Goal: Task Accomplishment & Management: Use online tool/utility

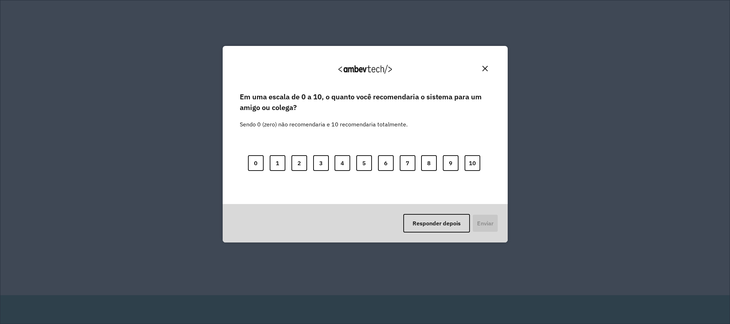
drag, startPoint x: 476, startPoint y: 60, endPoint x: 483, endPoint y: 65, distance: 8.9
click at [479, 61] on div "Agradecemos seu feedback!" at bounding box center [365, 72] width 268 height 36
click at [483, 65] on button "Close" at bounding box center [484, 68] width 11 height 11
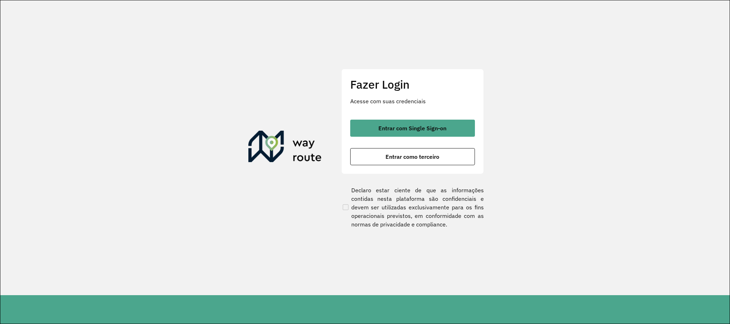
click at [412, 115] on div "Fazer Login Acesse com suas credenciais Entrar com Single Sign-on Entrar como t…" at bounding box center [412, 121] width 142 height 105
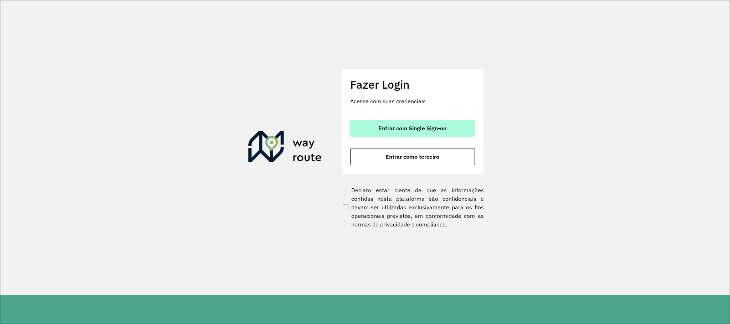
click at [408, 121] on button "Entrar com Single Sign-on" at bounding box center [412, 128] width 125 height 17
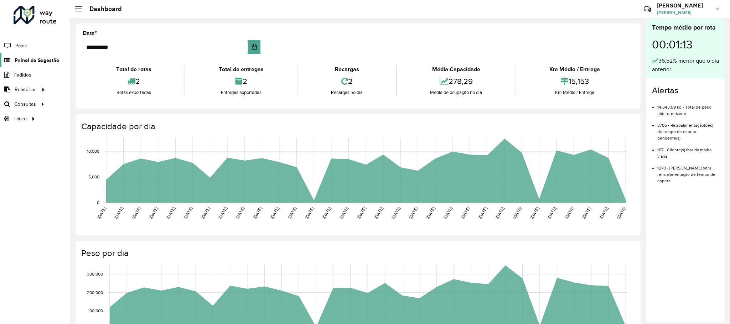
click at [42, 59] on span "Painel de Sugestão" at bounding box center [37, 60] width 45 height 7
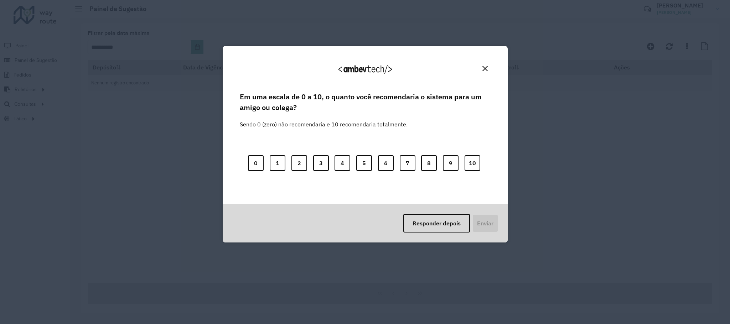
click at [484, 72] on button "Close" at bounding box center [484, 68] width 11 height 11
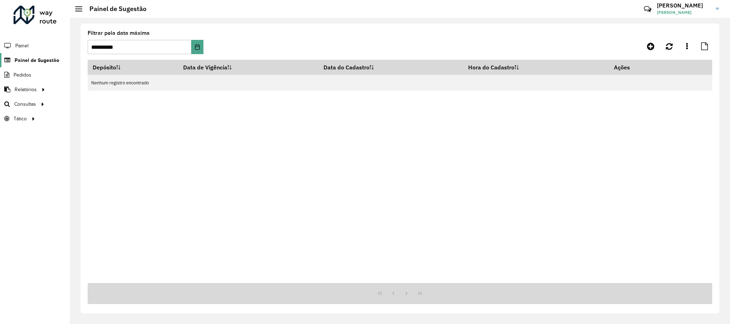
click at [33, 55] on link "Painel de Sugestão" at bounding box center [29, 60] width 59 height 14
click at [194, 49] on icon "Choose Date" at bounding box center [197, 47] width 6 height 6
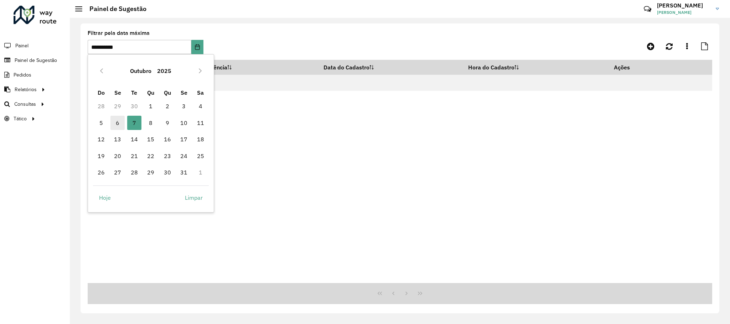
click at [117, 123] on span "6" at bounding box center [117, 123] width 14 height 14
type input "**********"
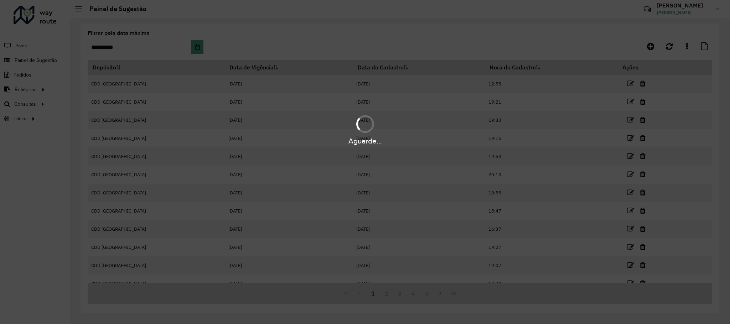
click at [196, 52] on div "Aguarde..." at bounding box center [365, 162] width 730 height 324
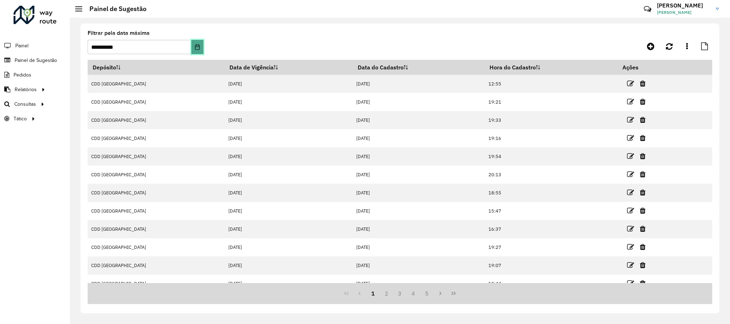
click at [196, 52] on button "Choose Date" at bounding box center [197, 47] width 12 height 14
click at [526, 22] on div "**********" at bounding box center [400, 171] width 660 height 306
click at [656, 52] on link at bounding box center [651, 46] width 16 height 13
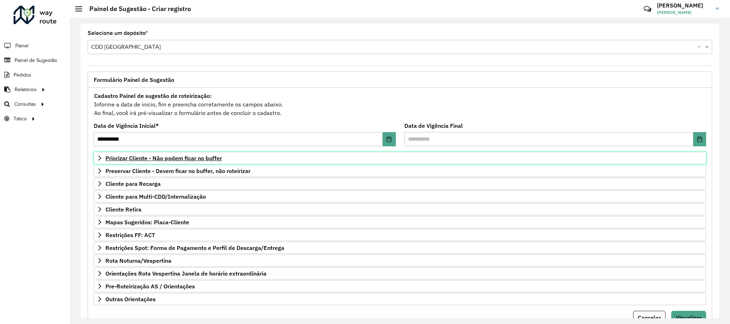
click at [120, 157] on span "Priorizar Cliente - Não podem ficar no buffer" at bounding box center [163, 158] width 116 height 6
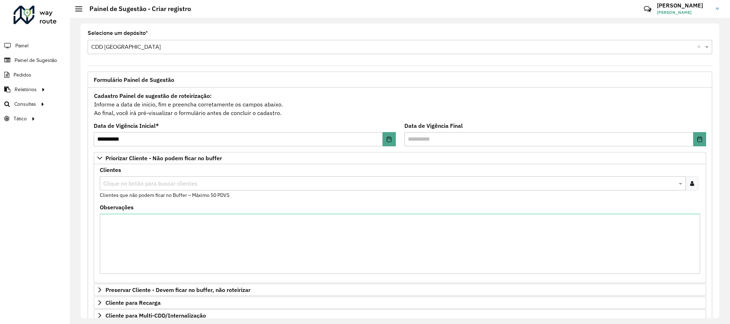
click at [139, 187] on input "text" at bounding box center [389, 184] width 575 height 9
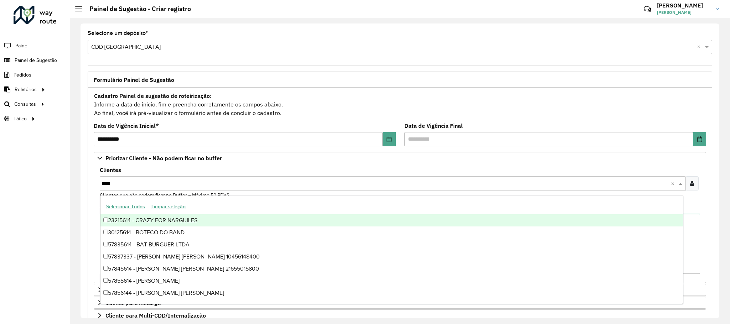
paste input "*"
type input "*****"
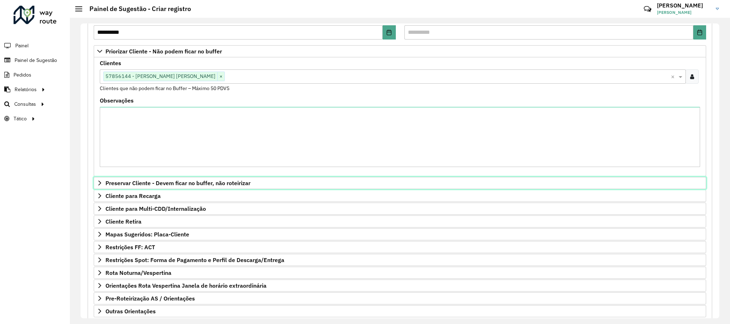
scroll to position [156, 0]
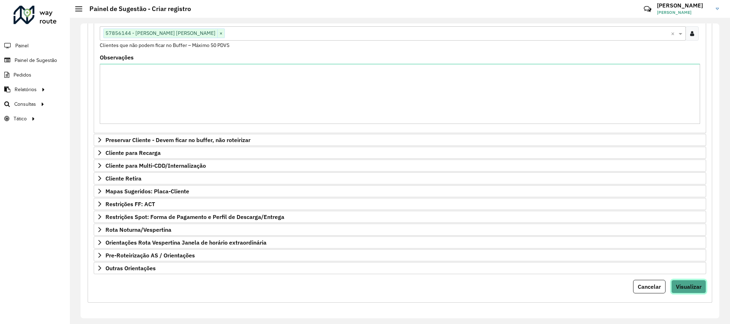
click at [682, 286] on span "Visualizar" at bounding box center [689, 286] width 26 height 7
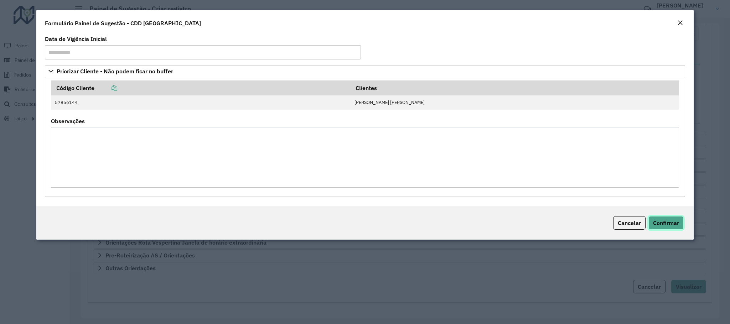
click at [662, 228] on button "Confirmar" at bounding box center [665, 223] width 35 height 14
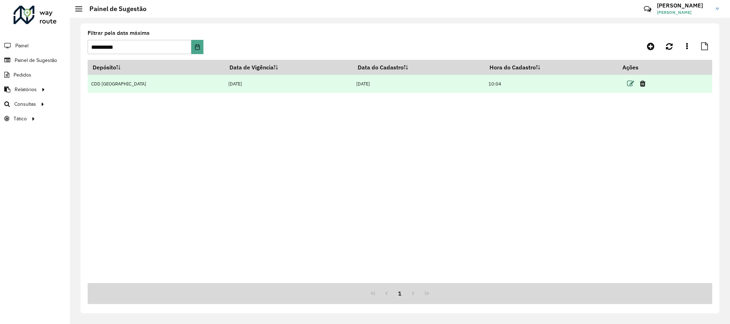
click at [627, 84] on icon at bounding box center [630, 83] width 7 height 7
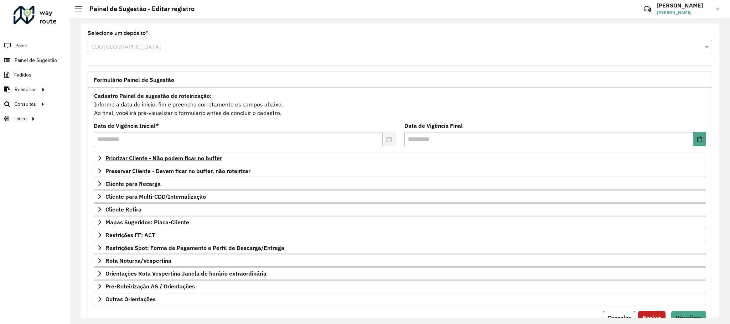
scroll to position [37, 0]
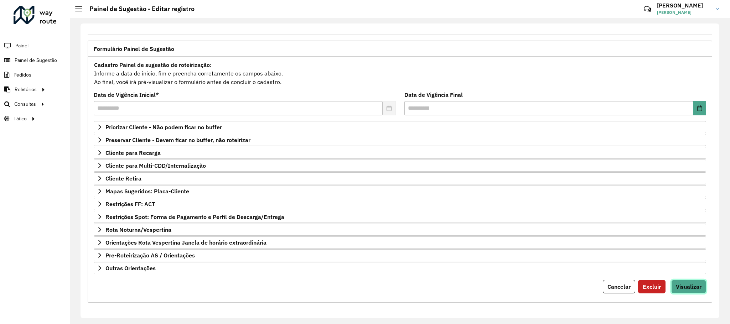
click at [690, 285] on span "Visualizar" at bounding box center [689, 286] width 26 height 7
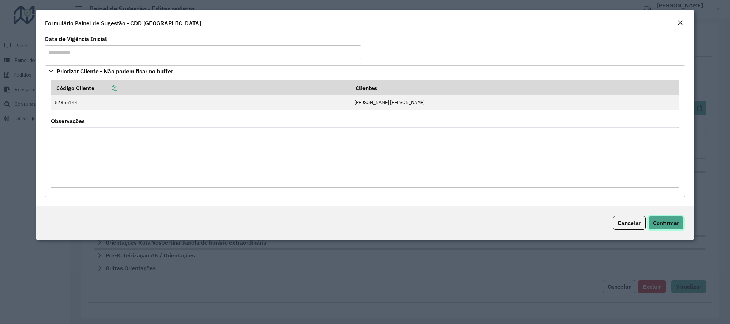
click at [666, 229] on button "Confirmar" at bounding box center [665, 223] width 35 height 14
